Goal: Transaction & Acquisition: Purchase product/service

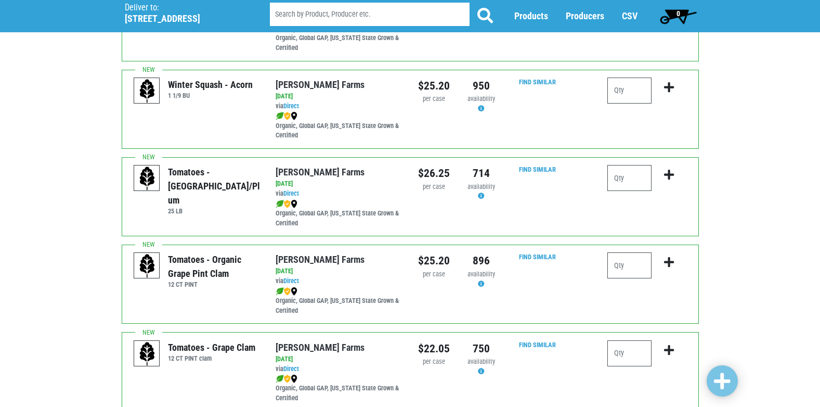
scroll to position [416, 0]
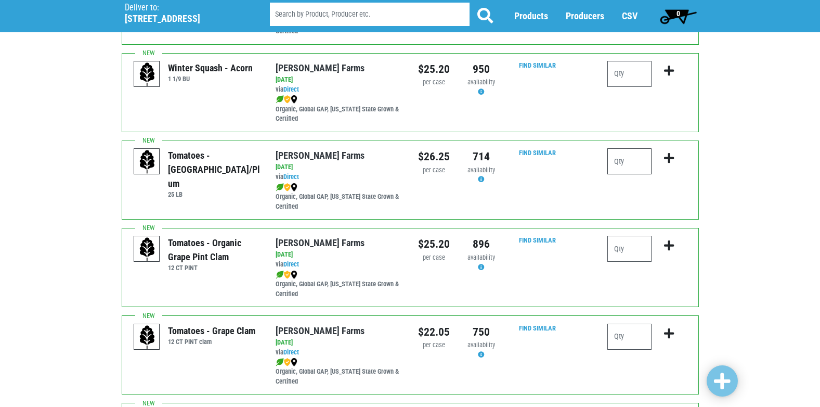
click at [612, 158] on input "number" at bounding box center [629, 161] width 44 height 26
type input "1"
click at [667, 160] on icon "submit" at bounding box center [669, 157] width 10 height 11
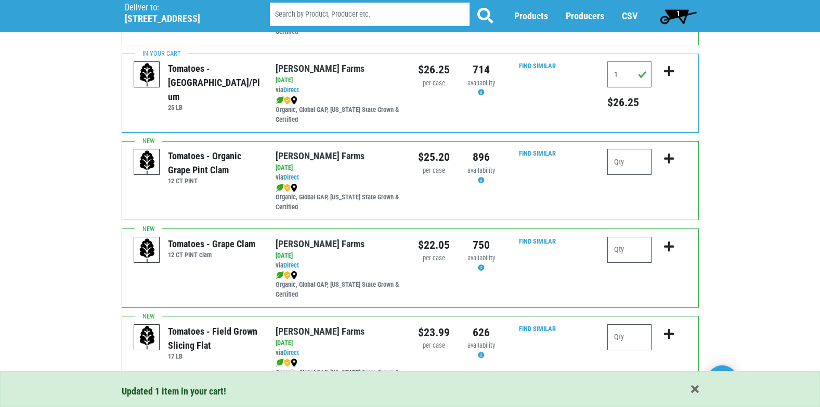
scroll to position [520, 0]
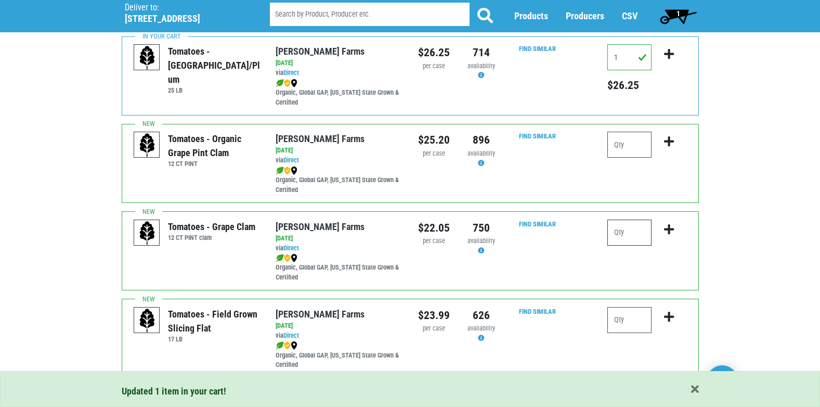
click at [619, 238] on input "number" at bounding box center [629, 232] width 44 height 26
type input "1"
click at [666, 227] on icon "submit" at bounding box center [669, 229] width 10 height 11
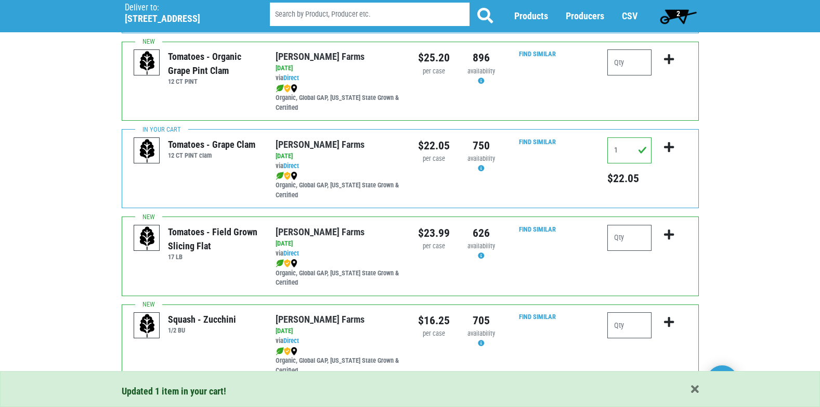
scroll to position [624, 0]
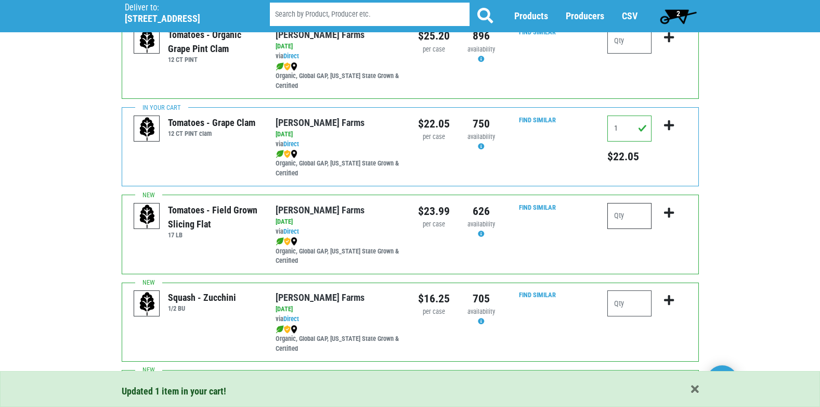
click at [621, 220] on input "number" at bounding box center [629, 216] width 44 height 26
type input "1"
click at [664, 211] on icon "submit" at bounding box center [669, 212] width 10 height 11
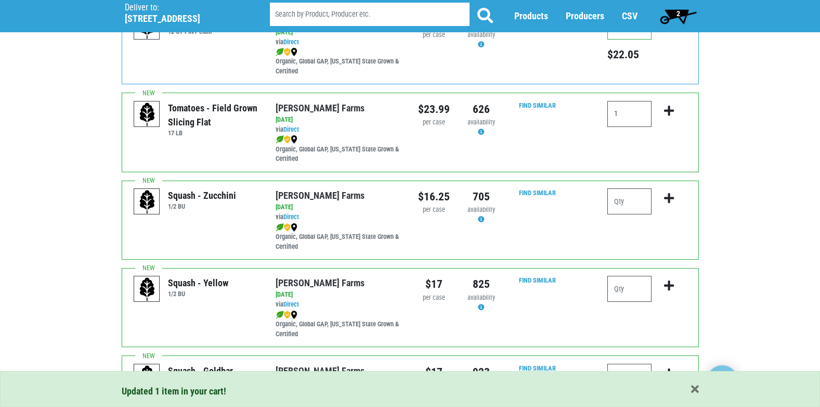
scroll to position [728, 0]
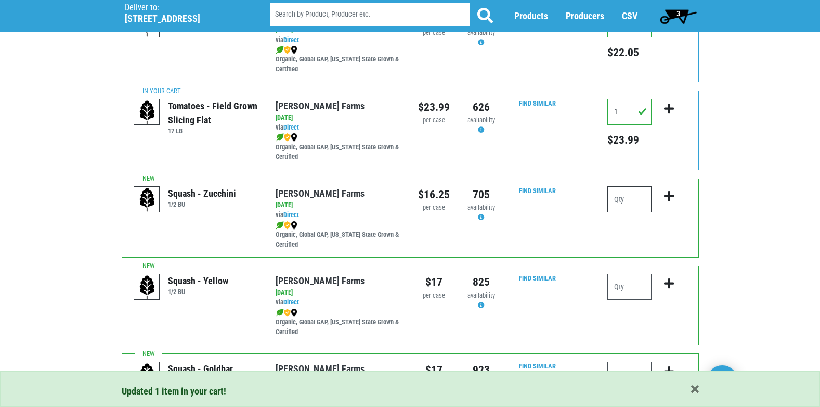
click at [622, 199] on input "number" at bounding box center [629, 199] width 44 height 26
type input "1"
click at [664, 195] on icon "submit" at bounding box center [669, 195] width 10 height 11
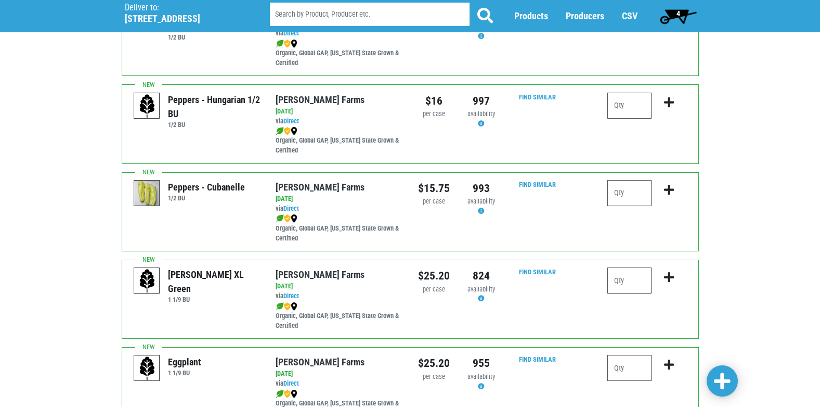
scroll to position [1456, 0]
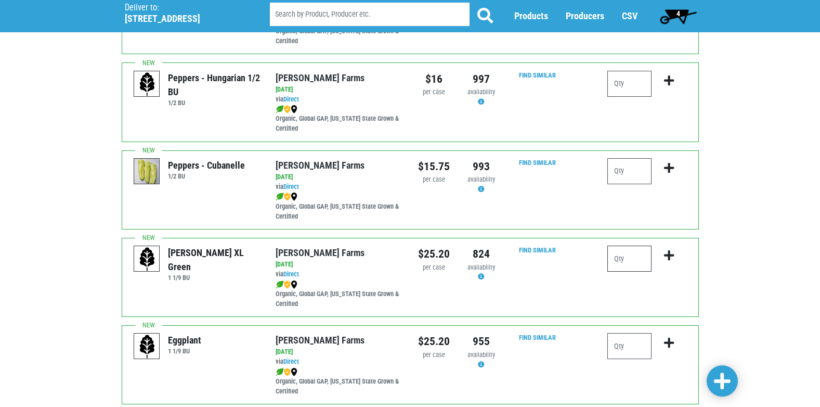
click at [639, 257] on input "number" at bounding box center [629, 258] width 44 height 26
type input "1"
click at [667, 251] on icon "submit" at bounding box center [669, 255] width 10 height 11
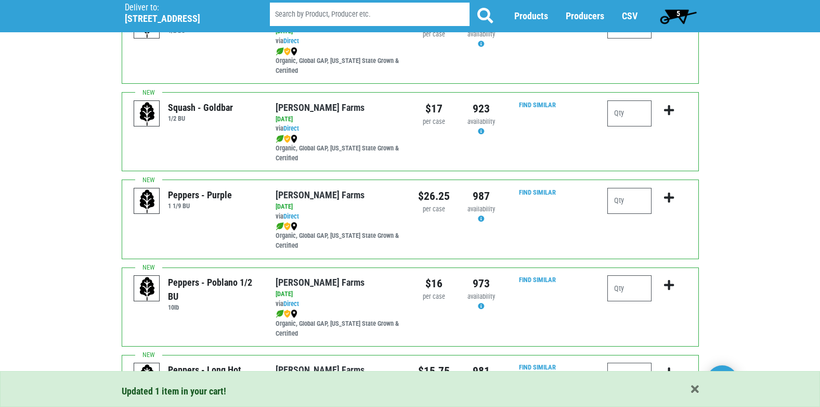
scroll to position [988, 0]
drag, startPoint x: 238, startPoint y: 195, endPoint x: 168, endPoint y: 192, distance: 69.2
click at [168, 192] on div "Peppers - Purple 1 1/9 BU" at bounding box center [197, 202] width 126 height 26
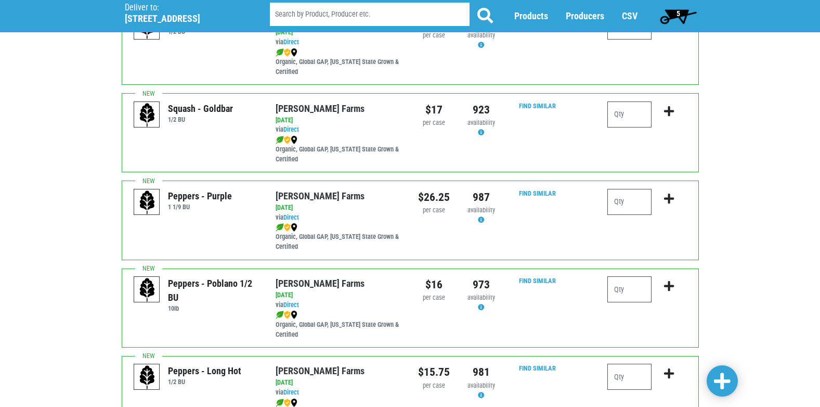
click at [250, 211] on div "Peppers - Purple 1 1/9 BU" at bounding box center [197, 202] width 126 height 26
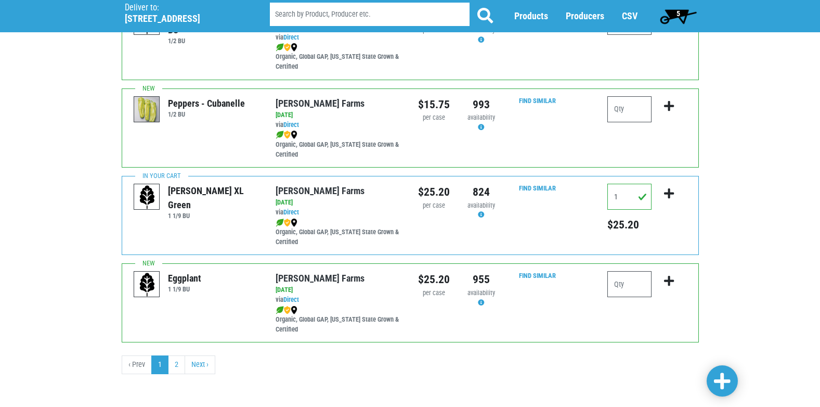
scroll to position [1519, 0]
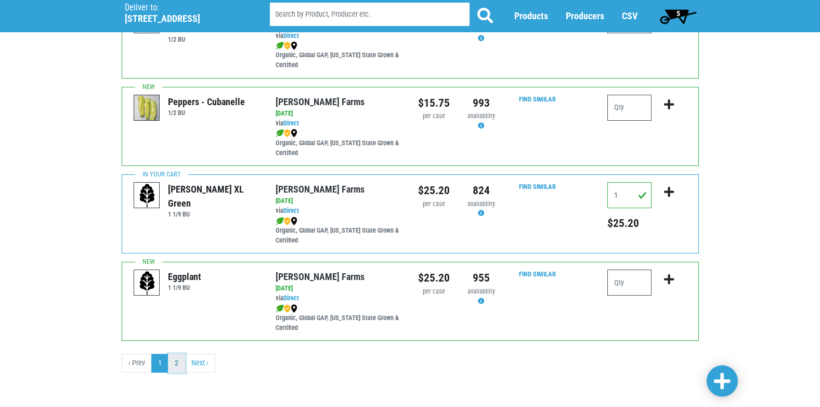
click at [178, 363] on link "2" at bounding box center [176, 362] width 17 height 19
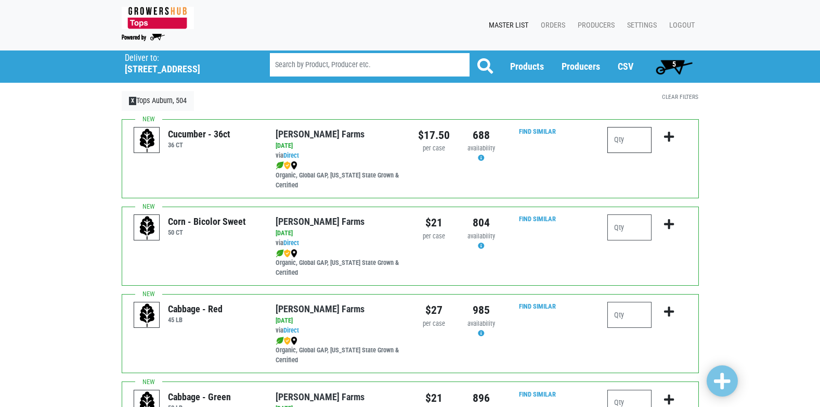
click at [634, 142] on input "number" at bounding box center [629, 140] width 44 height 26
type input "3"
click at [667, 136] on icon "submit" at bounding box center [669, 136] width 10 height 11
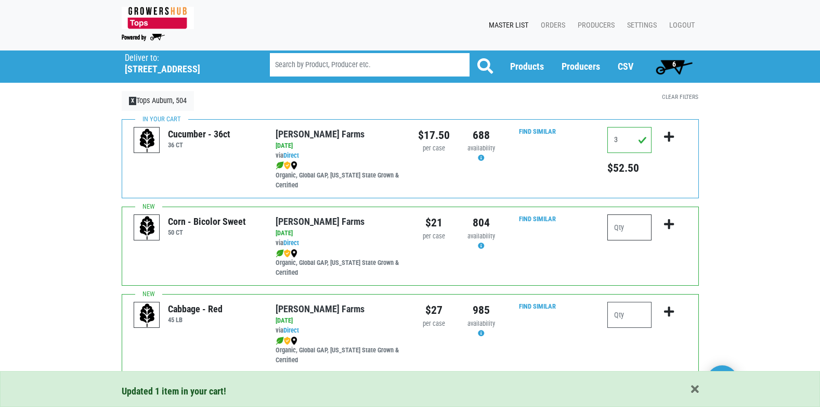
click at [622, 227] on input "number" at bounding box center [629, 227] width 44 height 26
type input "4"
click at [665, 218] on icon "submit" at bounding box center [669, 223] width 10 height 11
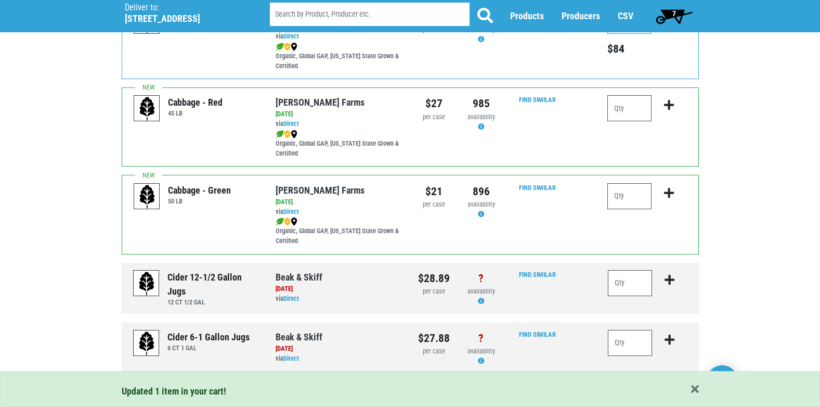
scroll to position [208, 0]
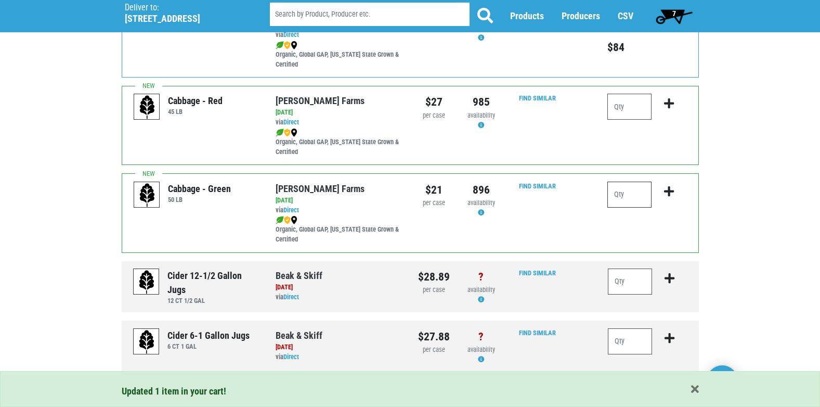
click at [617, 188] on input "number" at bounding box center [629, 194] width 44 height 26
type input "2"
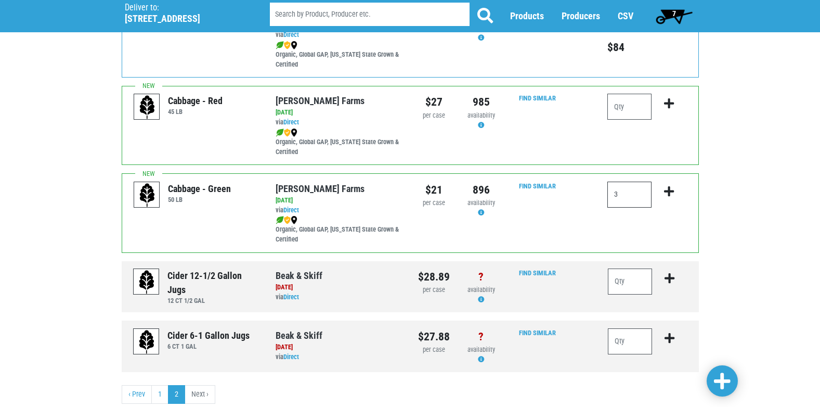
type input "3"
click at [671, 190] on icon "submit" at bounding box center [669, 191] width 10 height 11
click at [676, 12] on span "8" at bounding box center [674, 16] width 46 height 21
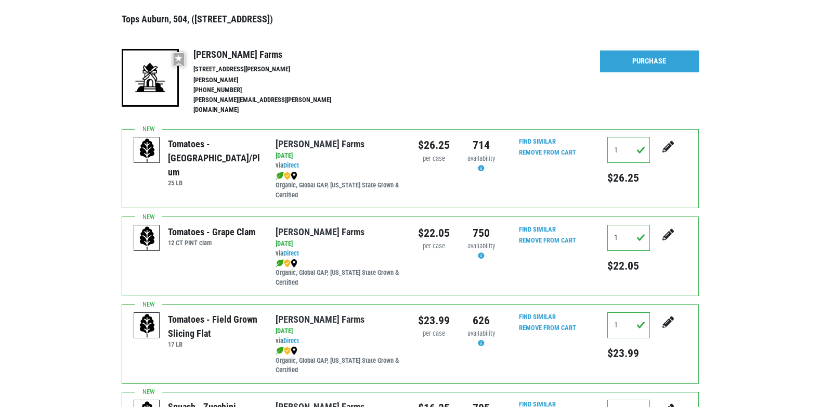
scroll to position [104, 0]
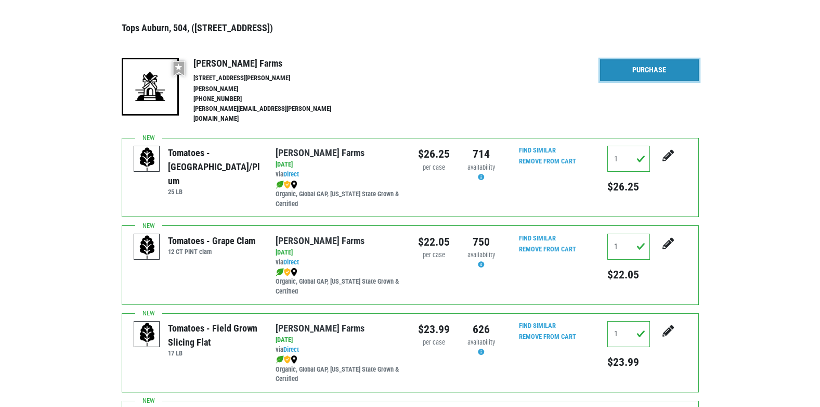
click at [640, 65] on link "Purchase" at bounding box center [649, 70] width 99 height 22
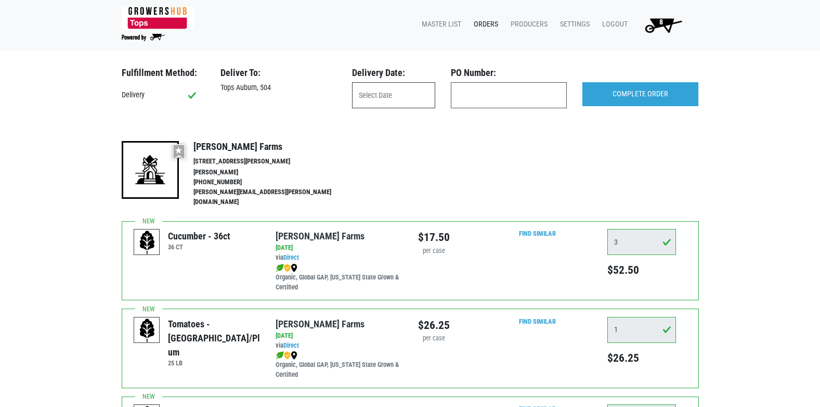
click at [403, 85] on input "text" at bounding box center [393, 95] width 83 height 26
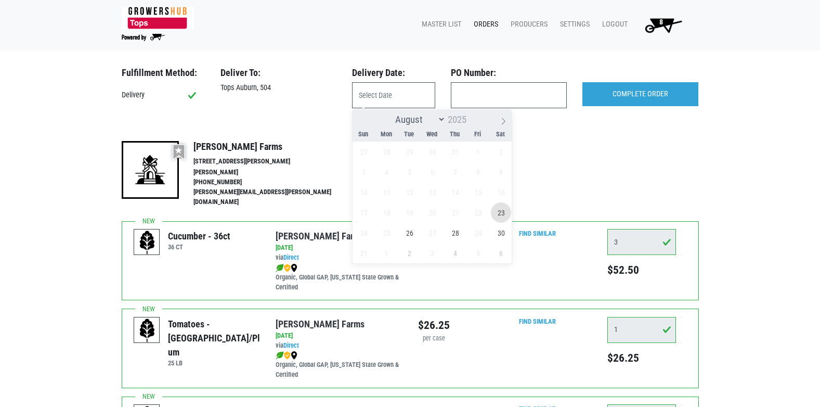
click at [499, 213] on span "23" at bounding box center [501, 212] width 20 height 20
type input "2025-08-23"
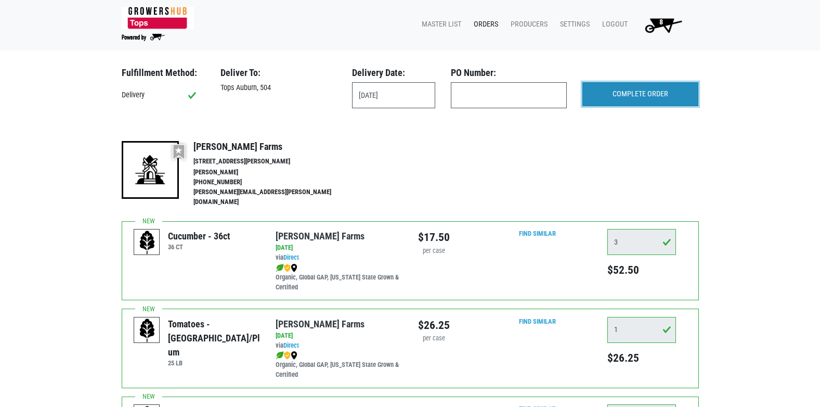
click at [639, 94] on input "COMPLETE ORDER" at bounding box center [640, 94] width 116 height 24
